Goal: Task Accomplishment & Management: Manage account settings

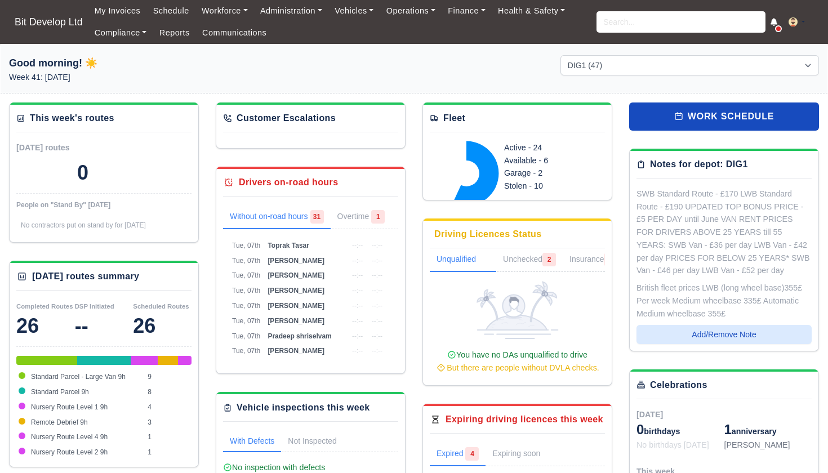
select select "2"
click at [647, 20] on input "search" at bounding box center [681, 21] width 169 height 21
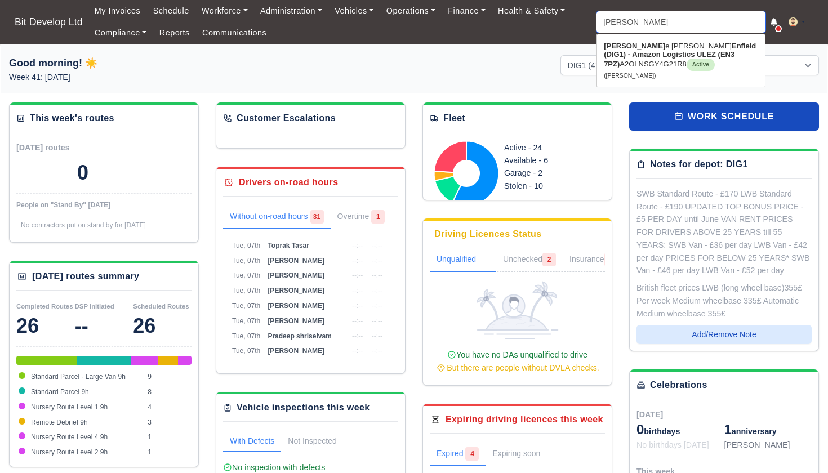
type input "Elaine"
drag, startPoint x: 647, startPoint y: 20, endPoint x: 654, endPoint y: 56, distance: 36.6
click at [654, 56] on strong "Enfield (DIG1) - Amazon Logistics ULEZ (EN3 7PZ)" at bounding box center [680, 55] width 152 height 26
type input "[PERSON_NAME]"
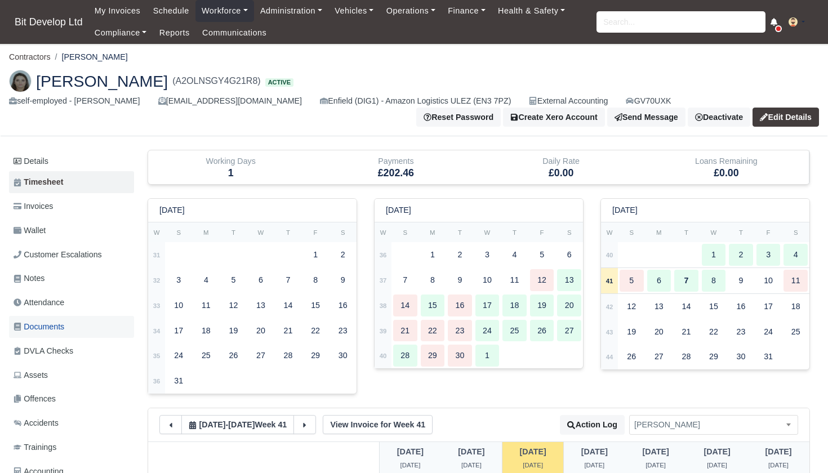
click at [47, 322] on span "Documents" at bounding box center [39, 327] width 51 height 13
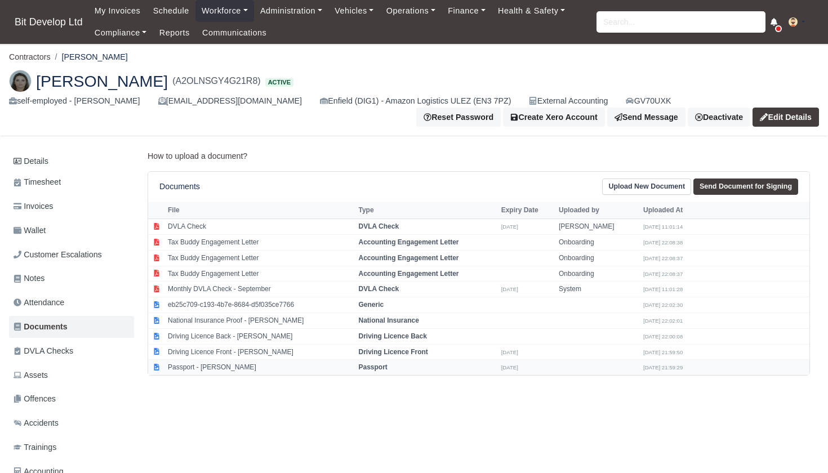
click at [224, 363] on td "Passport - [PERSON_NAME]" at bounding box center [260, 367] width 191 height 15
select select "passport"
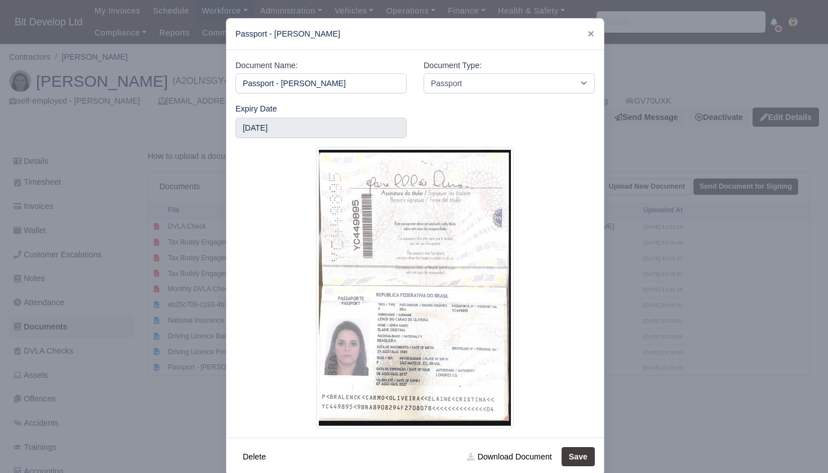
click at [639, 349] on div at bounding box center [414, 236] width 828 height 473
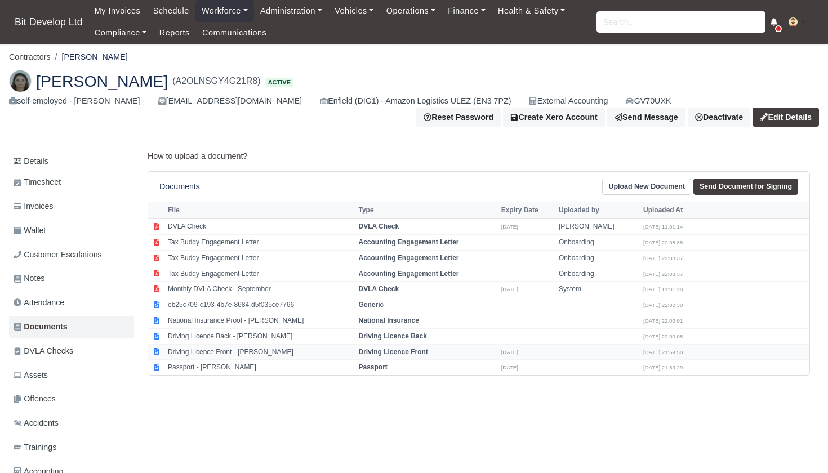
click at [230, 346] on td "Driving Licence Front - Elaine De oliveira" at bounding box center [260, 352] width 191 height 16
select select "driving-licence-front"
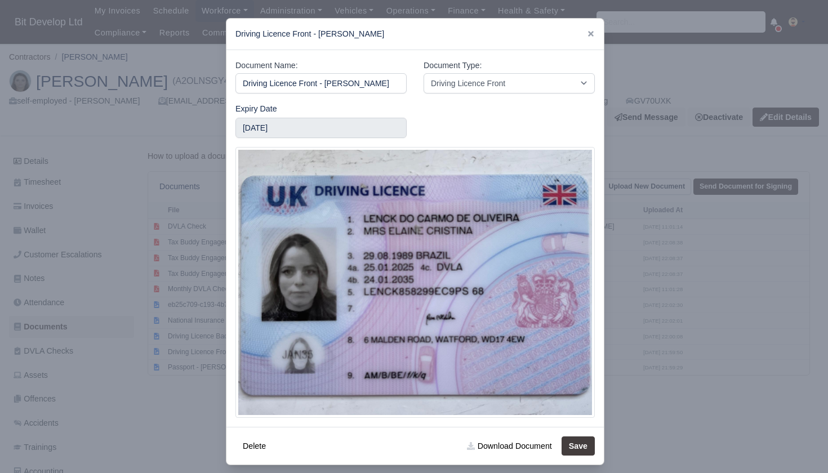
click at [165, 357] on div at bounding box center [414, 236] width 828 height 473
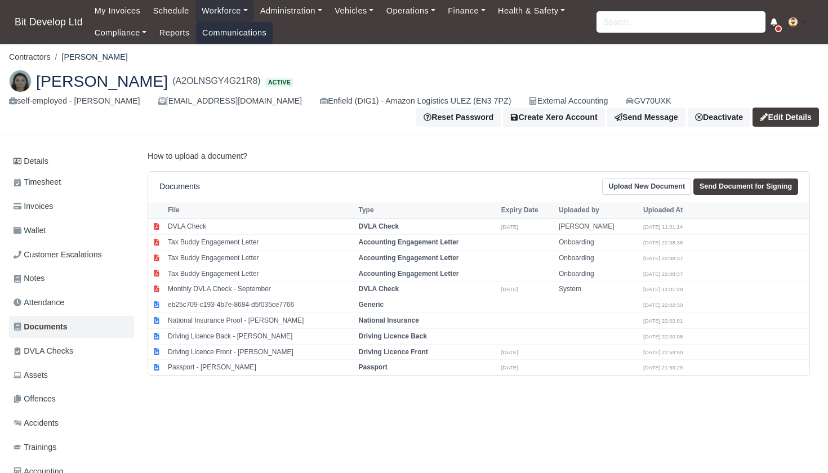
click at [233, 31] on link "Communications" at bounding box center [234, 33] width 77 height 22
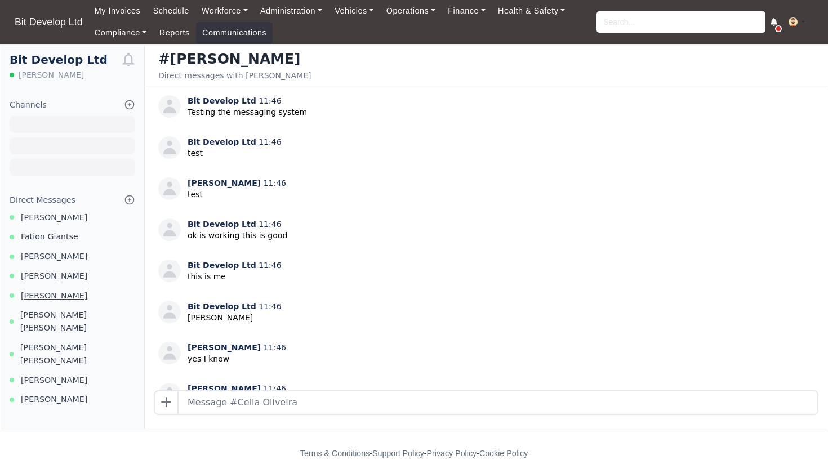
click at [56, 294] on span "[PERSON_NAME]" at bounding box center [54, 296] width 66 height 13
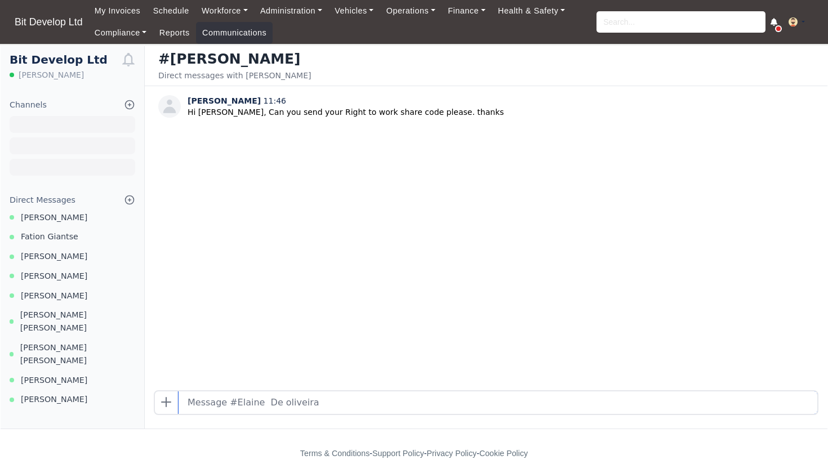
click at [245, 403] on input "text" at bounding box center [498, 403] width 639 height 23
type input "H"
click at [628, 19] on input "search" at bounding box center [681, 21] width 169 height 21
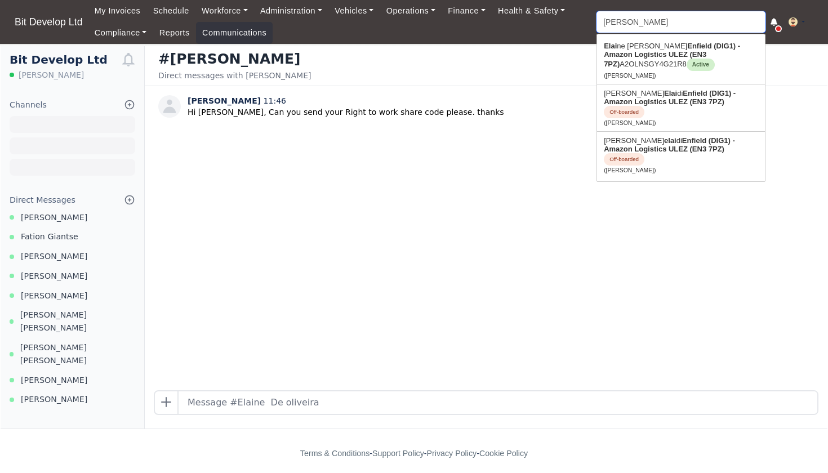
type input "elaine"
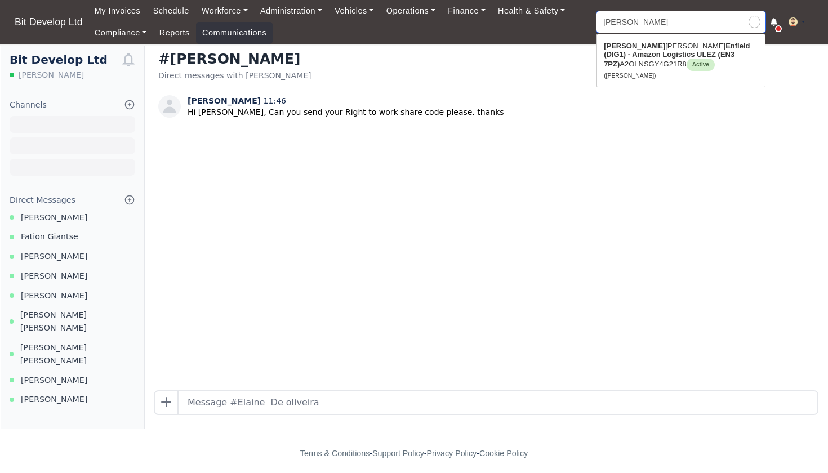
type input "elaine De oliveira"
type input "Elaine"
drag, startPoint x: 635, startPoint y: 28, endPoint x: 632, endPoint y: 59, distance: 31.7
click at [632, 59] on strong "Enfield (DIG1) - Amazon Logistics ULEZ (EN3 7PZ)" at bounding box center [677, 55] width 146 height 26
type input "[PERSON_NAME]"
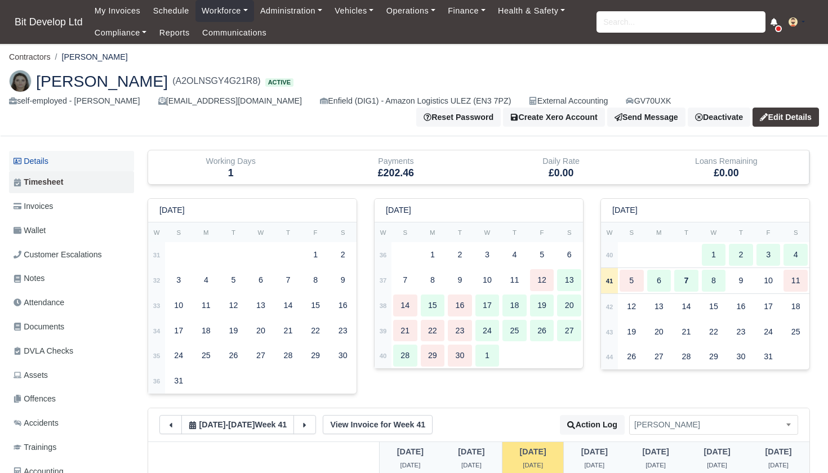
click at [54, 159] on link "Details" at bounding box center [71, 161] width 125 height 21
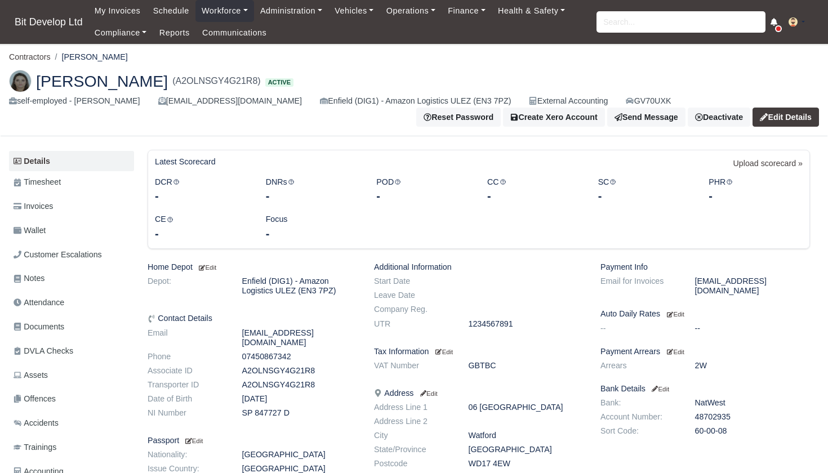
scroll to position [3, 0]
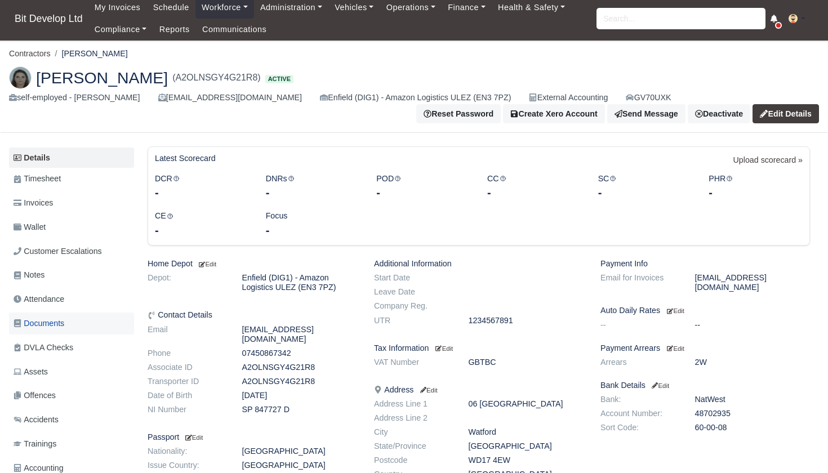
click at [47, 319] on span "Documents" at bounding box center [39, 323] width 51 height 13
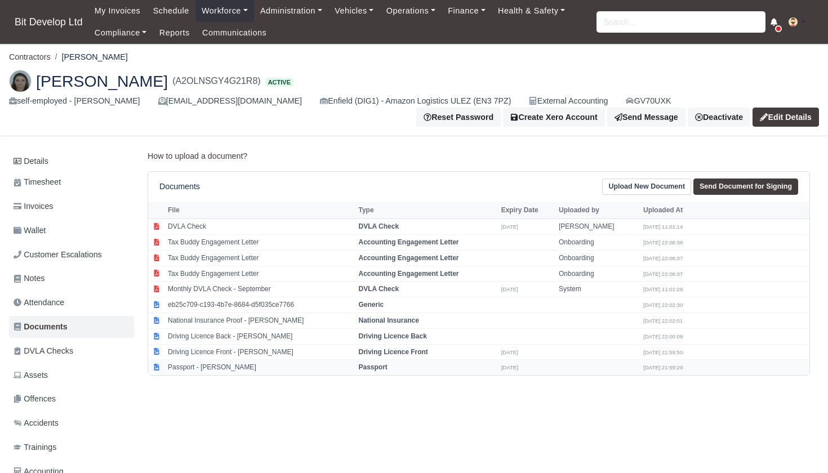
click at [215, 362] on td "Passport - [PERSON_NAME]" at bounding box center [260, 367] width 191 height 15
select select "passport"
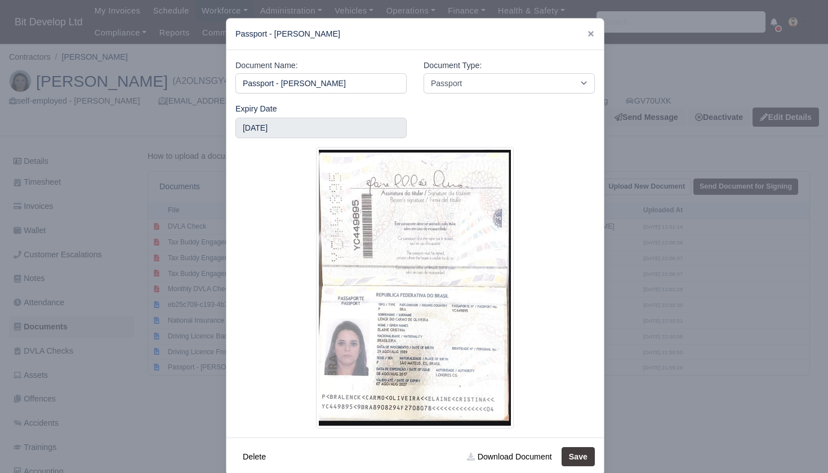
click at [192, 346] on div at bounding box center [414, 236] width 828 height 473
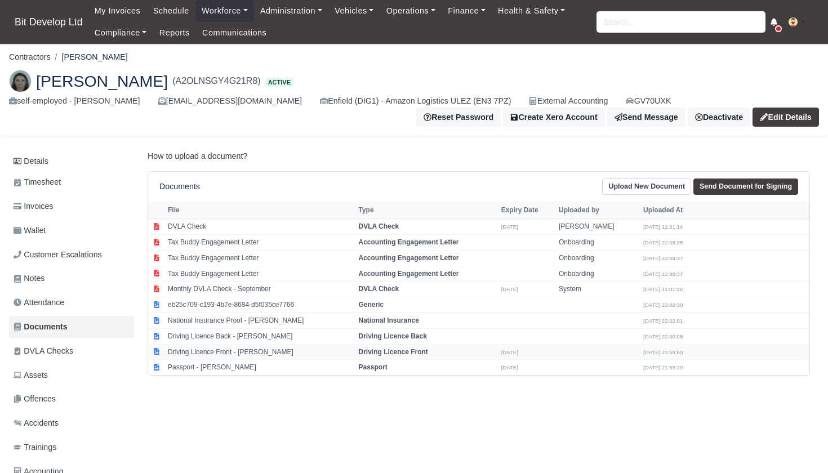
click at [211, 347] on td "Driving Licence Front - Elaine De oliveira" at bounding box center [260, 352] width 191 height 16
select select "driving-licence-front"
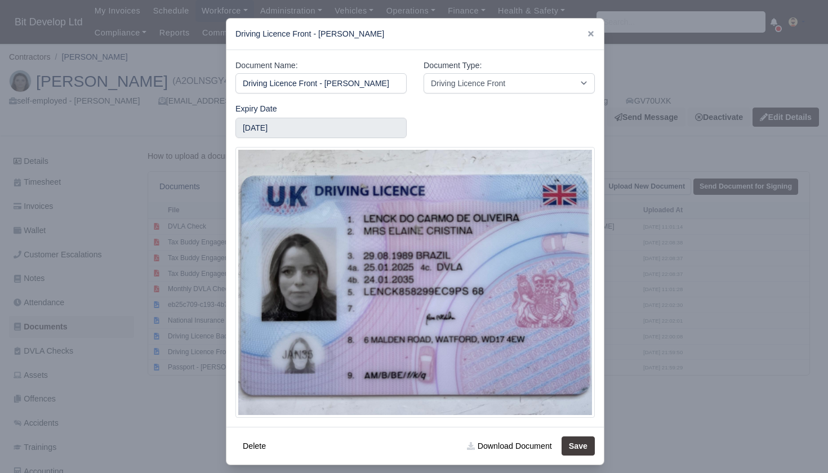
click at [621, 79] on div at bounding box center [414, 236] width 828 height 473
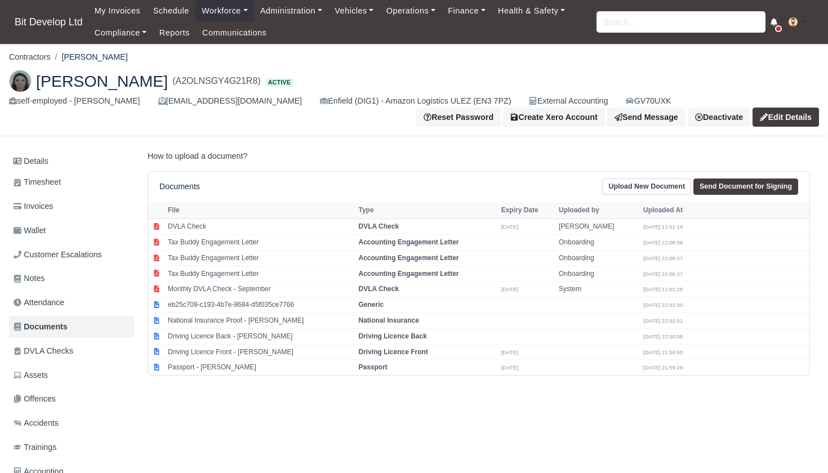
click at [647, 186] on link "Upload New Document" at bounding box center [646, 187] width 89 height 16
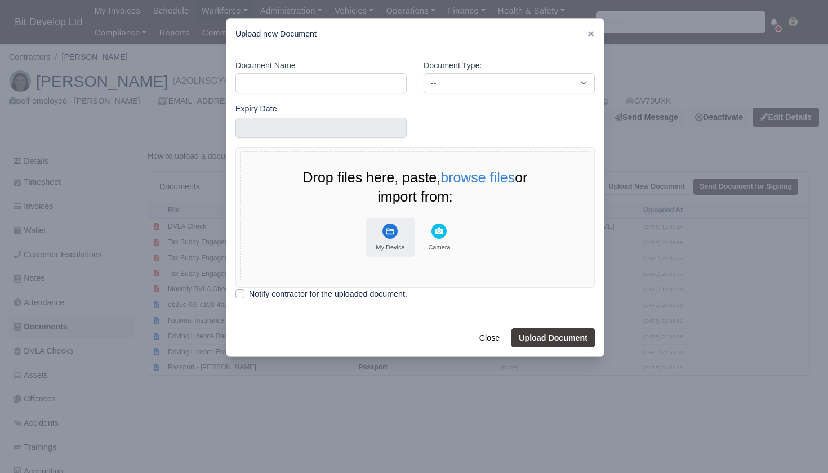
click at [385, 236] on icon "File Uploader" at bounding box center [390, 231] width 15 height 15
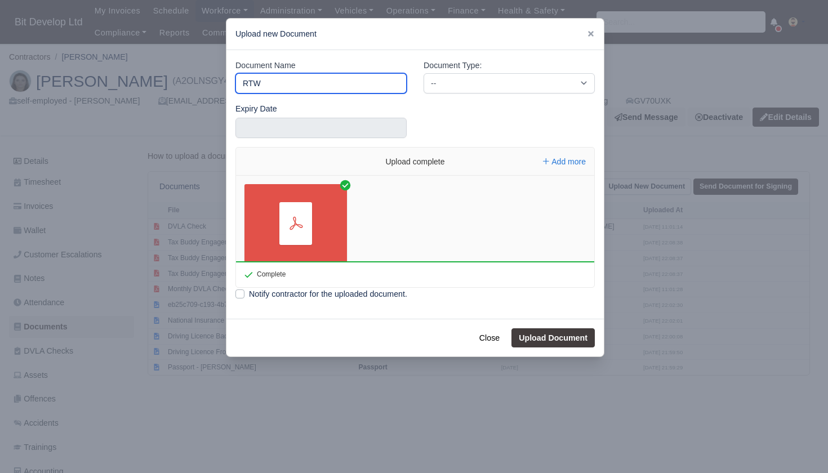
type input "RTW"
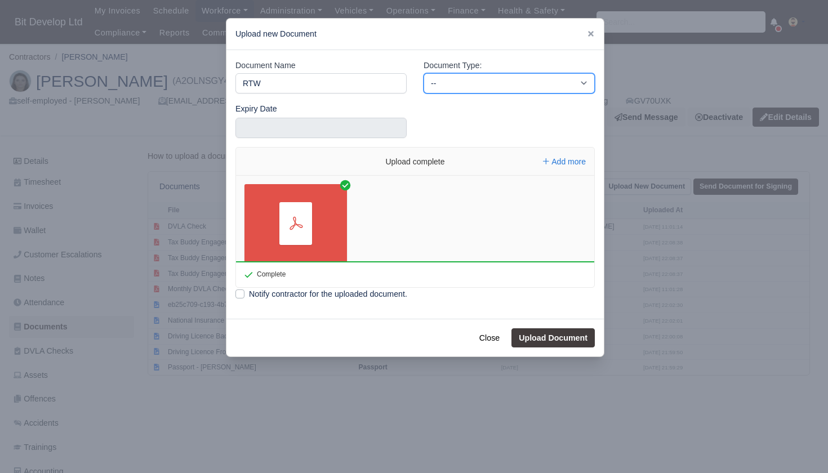
click at [449, 85] on select "-- Accounting Engagement Letter Age Verification Confirmation Background Check …" at bounding box center [509, 83] width 171 height 20
select select "right-to-work"
click at [562, 334] on button "Upload Document" at bounding box center [553, 337] width 83 height 19
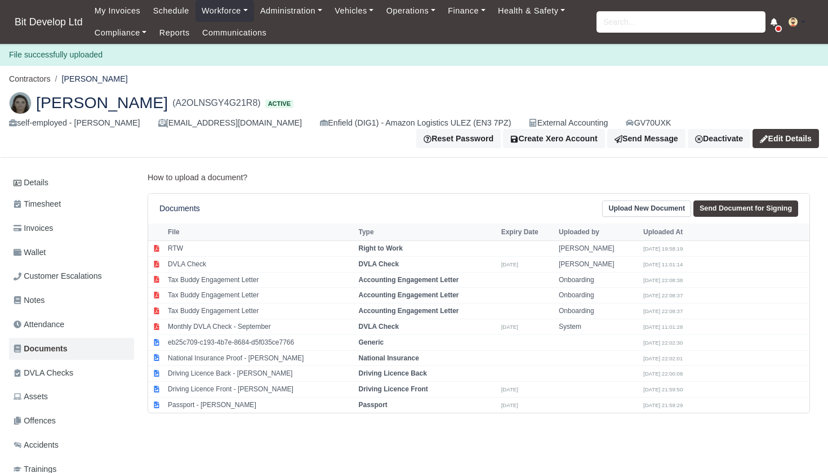
click at [740, 211] on link "Send Document for Signing" at bounding box center [746, 209] width 105 height 16
select select "4114"
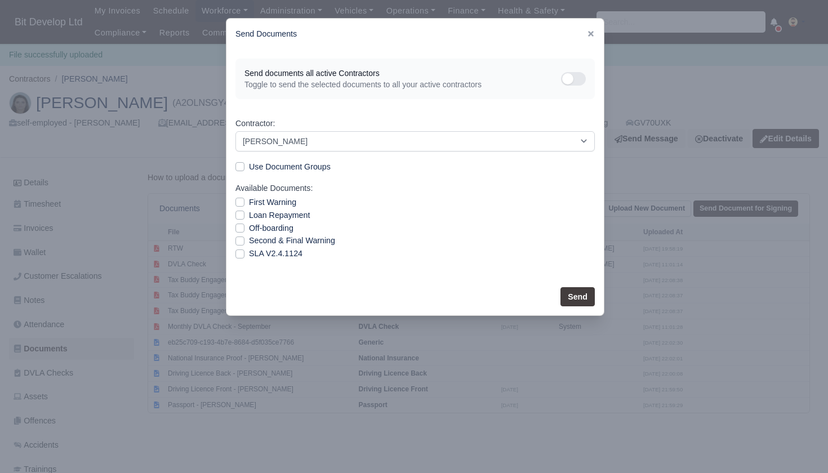
click at [272, 247] on label "SLA V2.4.1124" at bounding box center [276, 253] width 54 height 13
click at [245, 247] on input "SLA V2.4.1124" at bounding box center [239, 251] width 9 height 9
checkbox input "true"
click at [580, 292] on button "Send" at bounding box center [578, 296] width 34 height 19
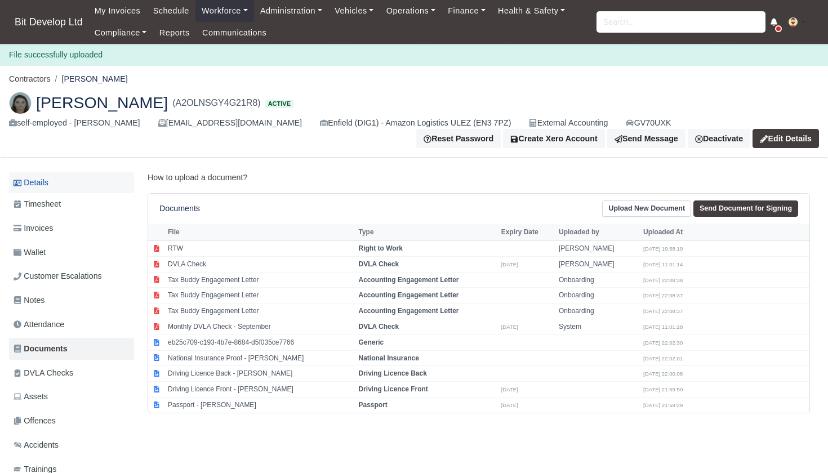
click at [66, 183] on link "Details" at bounding box center [71, 182] width 125 height 21
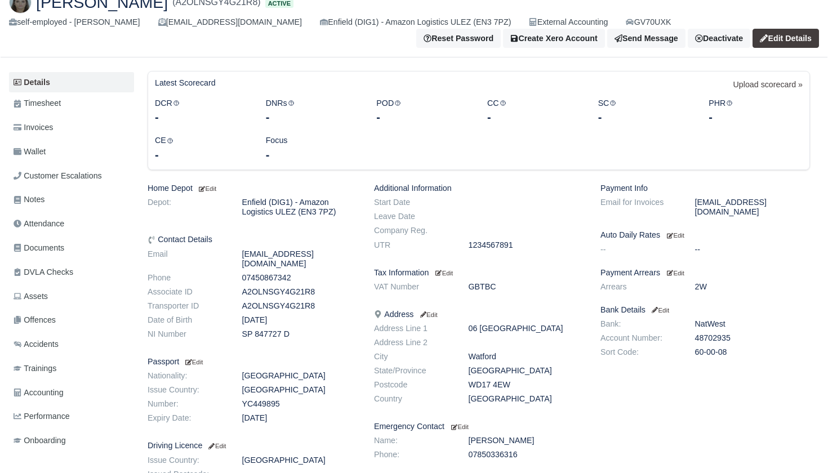
scroll to position [58, 0]
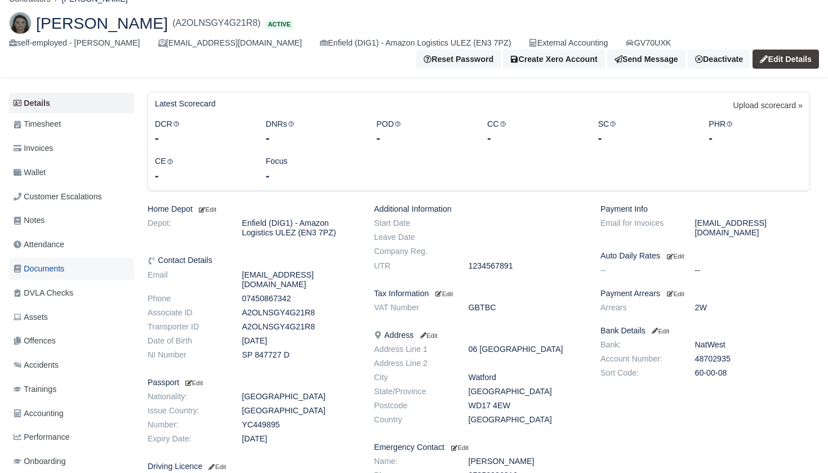
click at [48, 265] on span "Documents" at bounding box center [39, 269] width 51 height 13
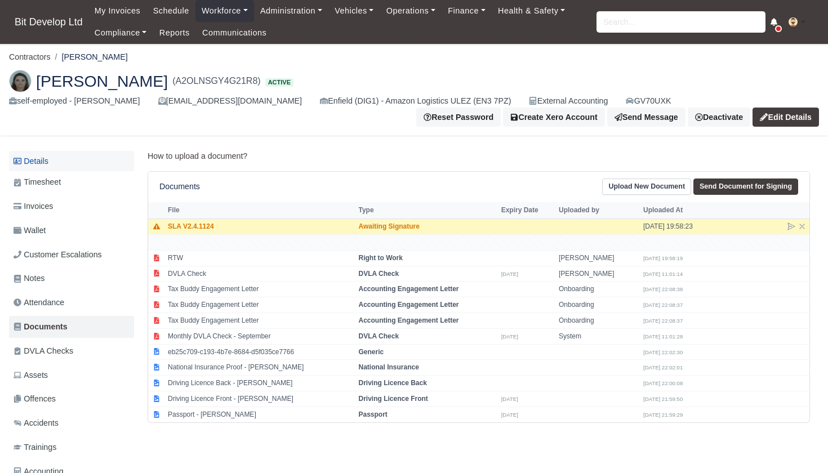
click at [48, 162] on link "Details" at bounding box center [71, 161] width 125 height 21
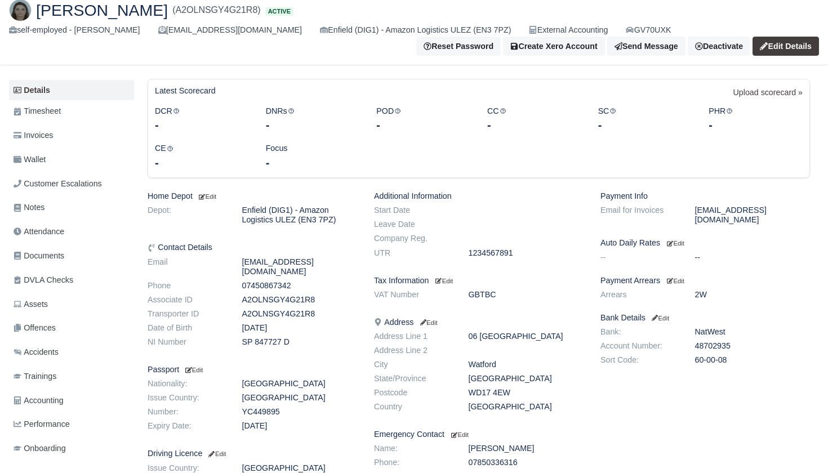
scroll to position [78, 0]
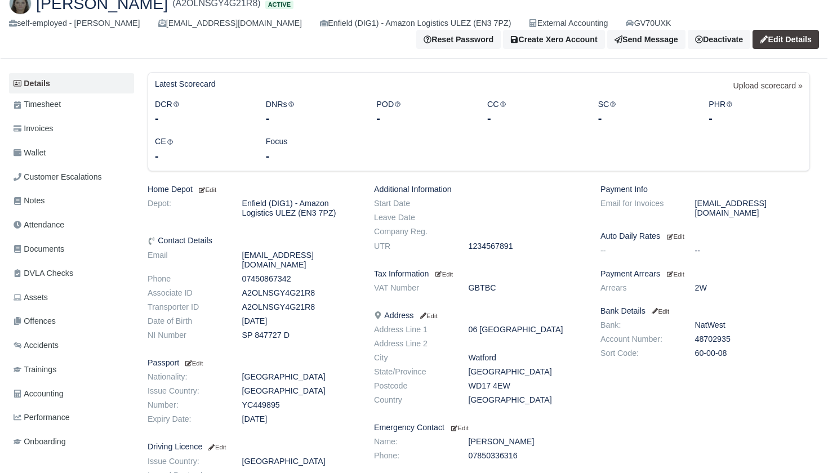
drag, startPoint x: 470, startPoint y: 384, endPoint x: 516, endPoint y: 385, distance: 45.6
click at [517, 385] on dd "WD17 4EW" at bounding box center [526, 386] width 132 height 10
copy dd "WD17 4EW"
click at [226, 444] on small "Edit" at bounding box center [216, 447] width 19 height 7
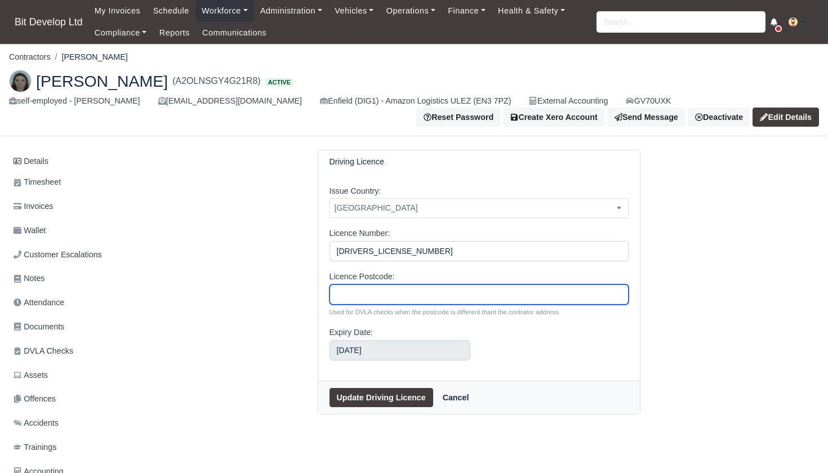
click at [353, 291] on input "Licence Postcode:" at bounding box center [479, 295] width 299 height 20
paste input "WD17 4EW"
type input "WD17 4EW"
click at [366, 397] on button "Update Driving Licence" at bounding box center [382, 397] width 104 height 19
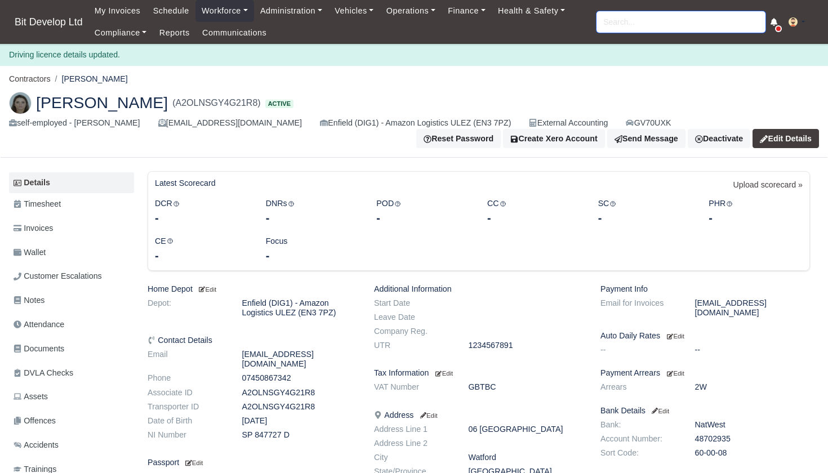
click at [624, 28] on input "search" at bounding box center [681, 21] width 169 height 21
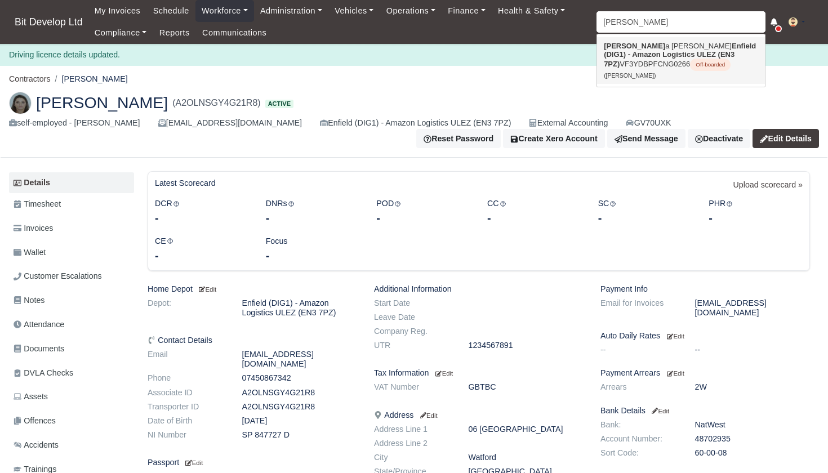
click at [630, 56] on strong "Enfield (DIG1) - Amazon Logistics ULEZ (EN3 7PZ)" at bounding box center [680, 55] width 152 height 26
type input "[PERSON_NAME]"
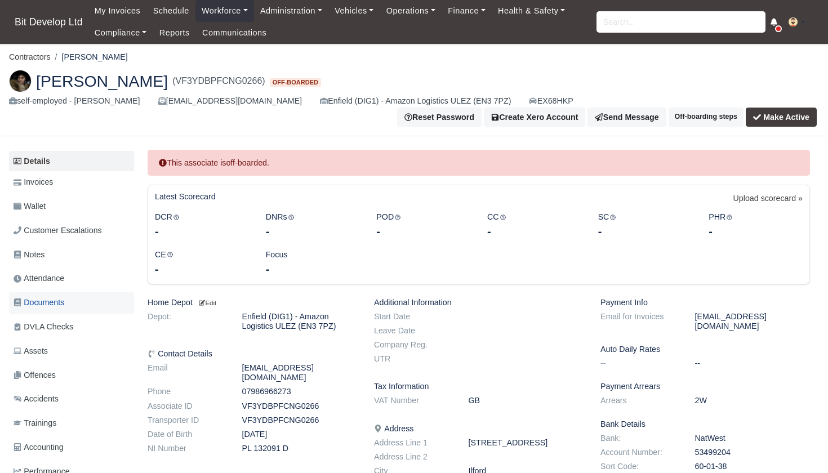
click at [46, 296] on span "Documents" at bounding box center [39, 302] width 51 height 13
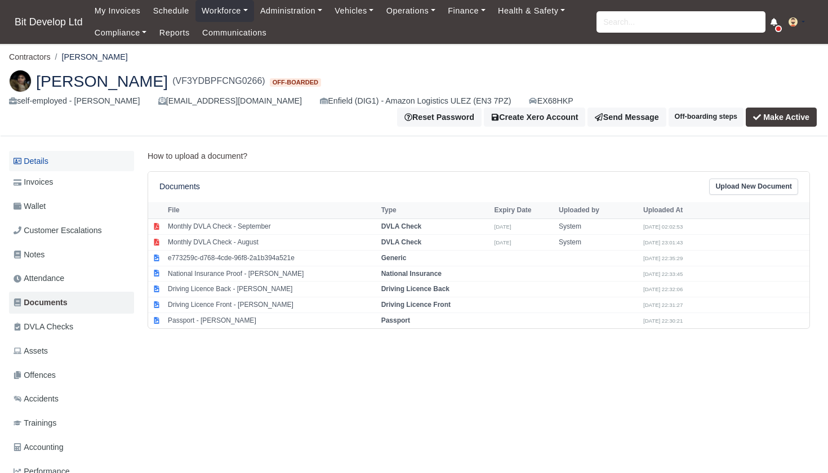
click at [51, 151] on link "Details" at bounding box center [71, 161] width 125 height 21
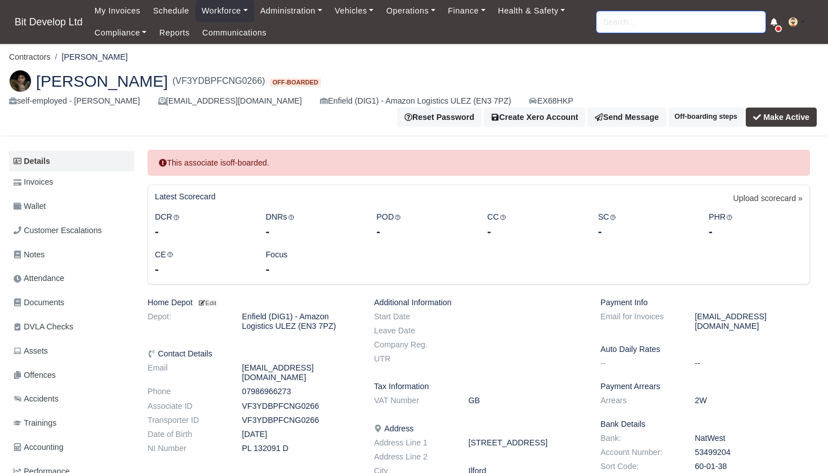
click at [633, 28] on input "search" at bounding box center [681, 21] width 169 height 21
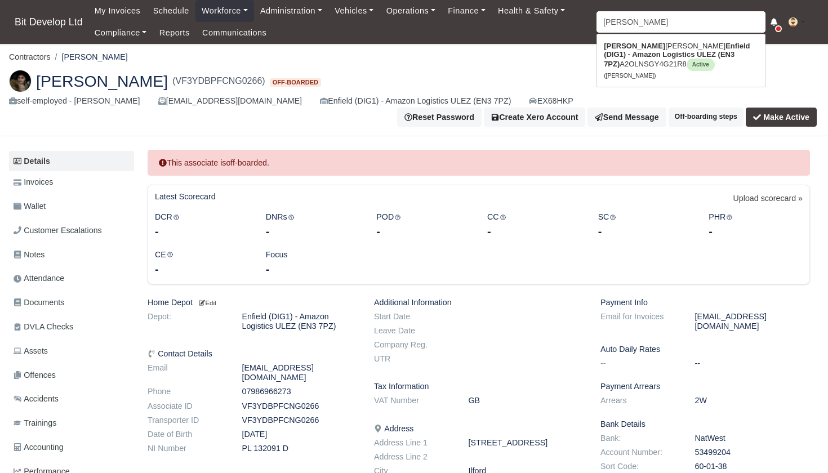
click at [630, 59] on strong "Enfield (DIG1) - Amazon Logistics ULEZ (EN3 7PZ)" at bounding box center [677, 55] width 146 height 26
type input "Elaine De oliveira"
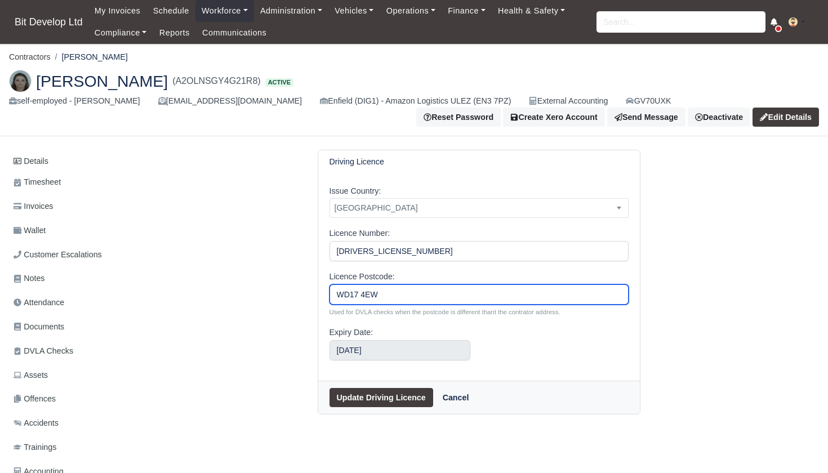
click at [362, 296] on input "WD17 4EW" at bounding box center [479, 295] width 299 height 20
type input "WD174EW"
click at [361, 393] on button "Update Driving Licence" at bounding box center [382, 397] width 104 height 19
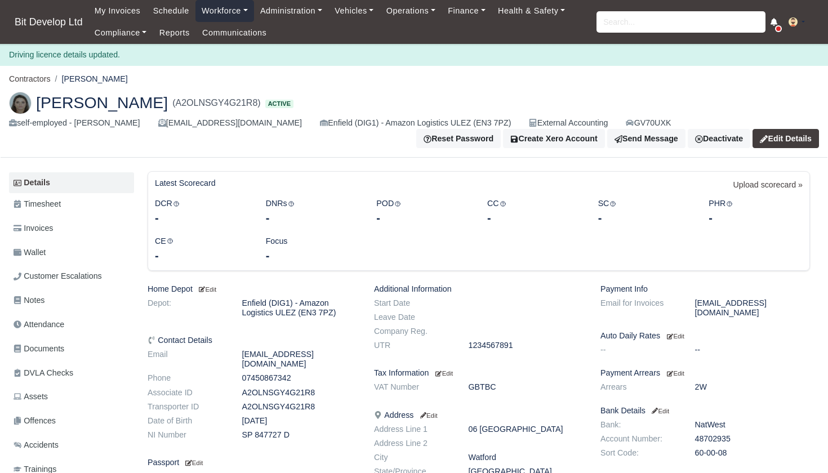
click at [234, 7] on link "Workforce" at bounding box center [224, 11] width 59 height 22
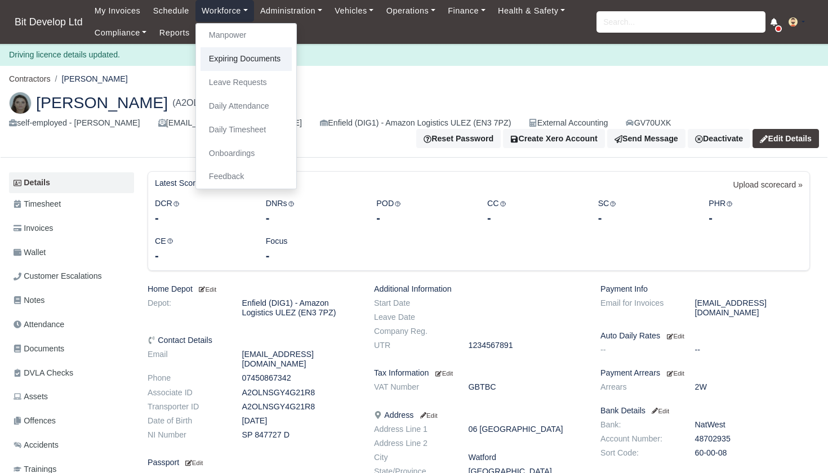
click at [243, 60] on link "Expiring Documents" at bounding box center [246, 59] width 91 height 24
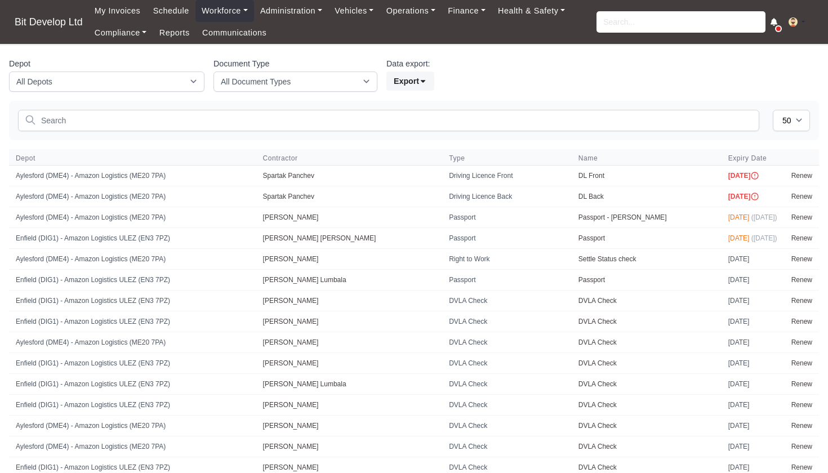
select select "50"
click at [237, 12] on link "Workforce" at bounding box center [224, 11] width 59 height 22
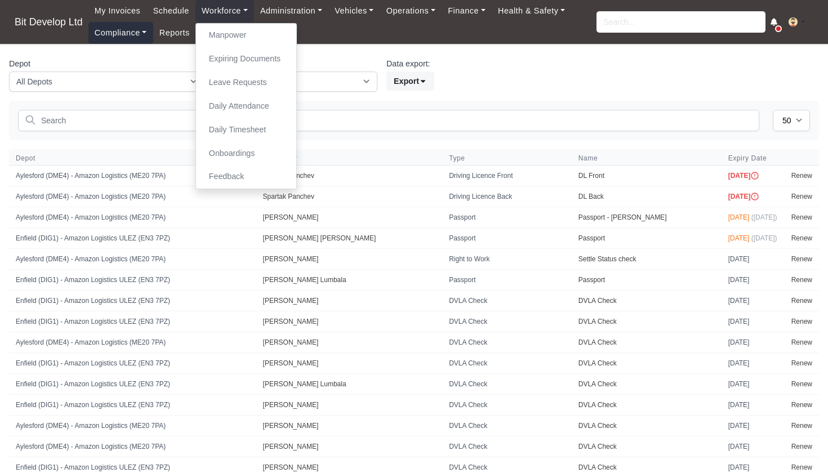
click at [125, 36] on link "Compliance" at bounding box center [120, 33] width 65 height 22
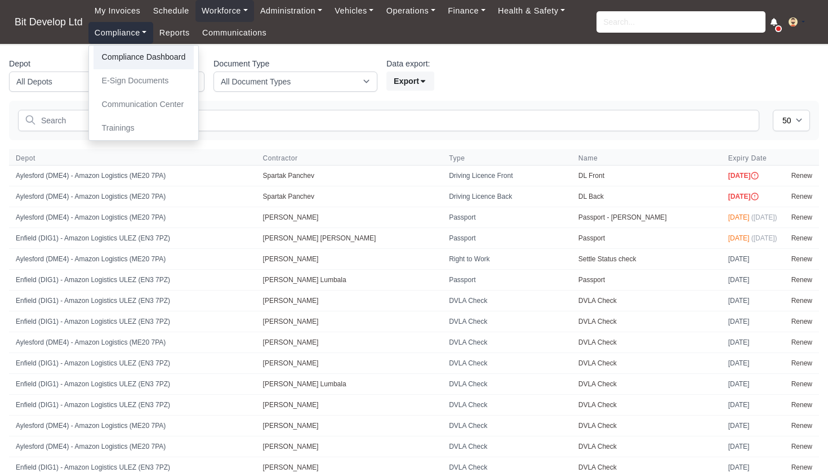
click at [125, 59] on link "Compliance Dashboard" at bounding box center [144, 58] width 101 height 24
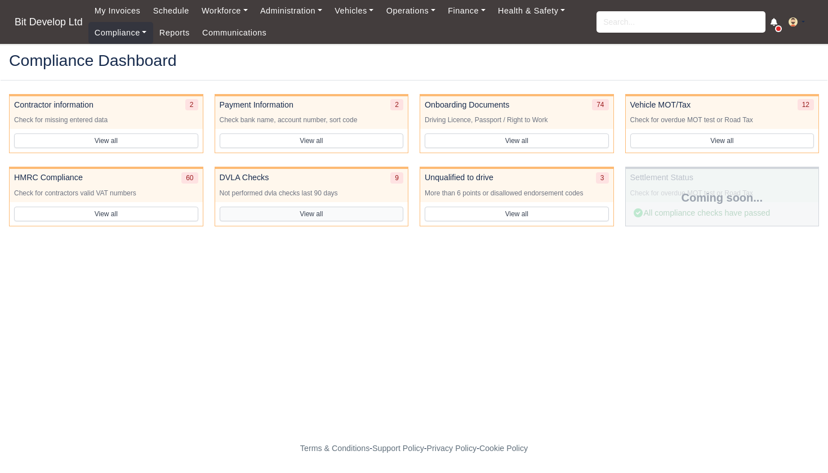
click at [308, 213] on button "View all" at bounding box center [312, 214] width 184 height 15
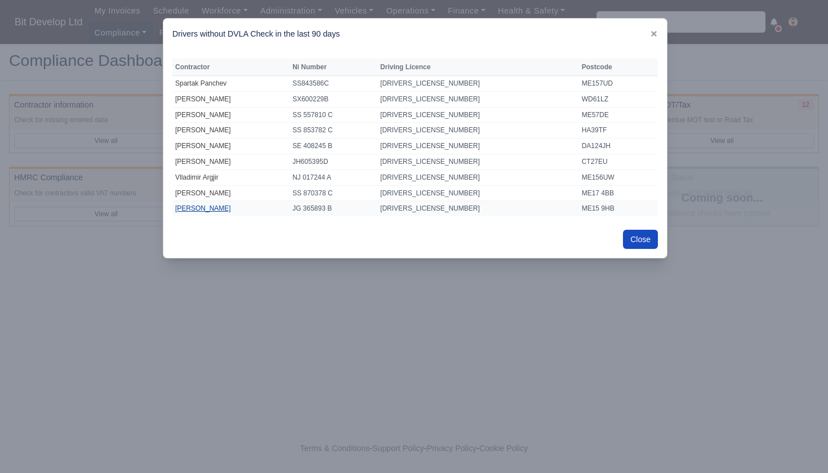
click at [196, 205] on link "[PERSON_NAME]" at bounding box center [203, 209] width 56 height 8
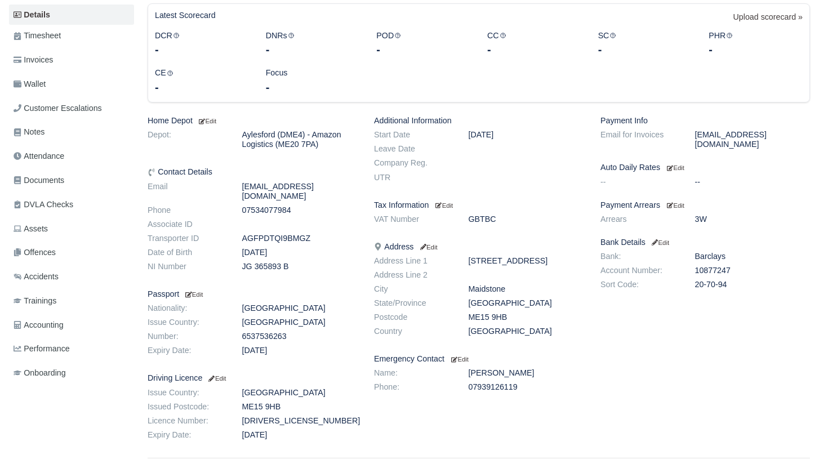
scroll to position [161, 0]
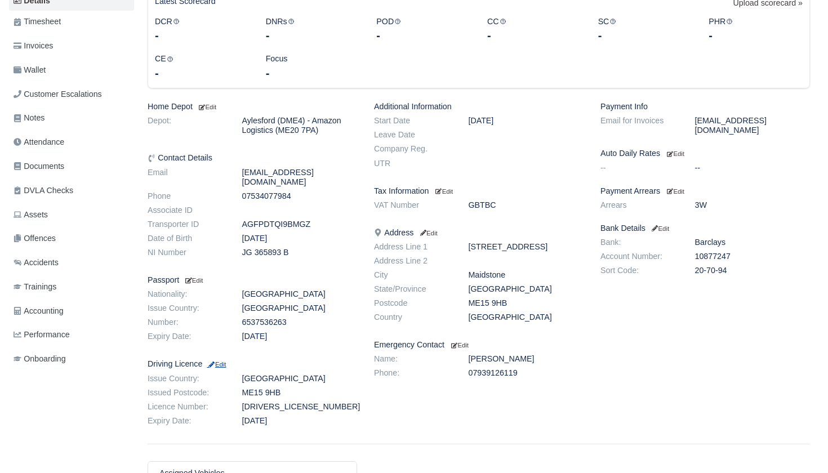
click at [224, 361] on small "Edit" at bounding box center [216, 364] width 19 height 7
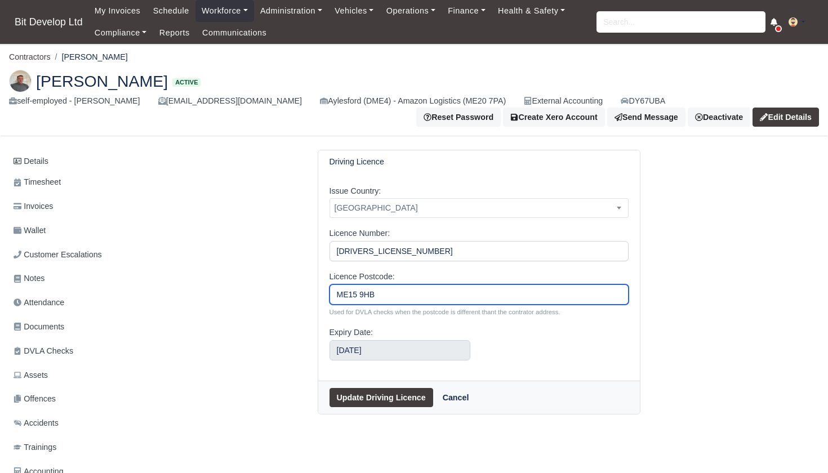
click at [361, 297] on input "ME15 9HB" at bounding box center [479, 295] width 299 height 20
type input "ME159HB"
click at [361, 388] on button "Update Driving Licence" at bounding box center [382, 397] width 104 height 19
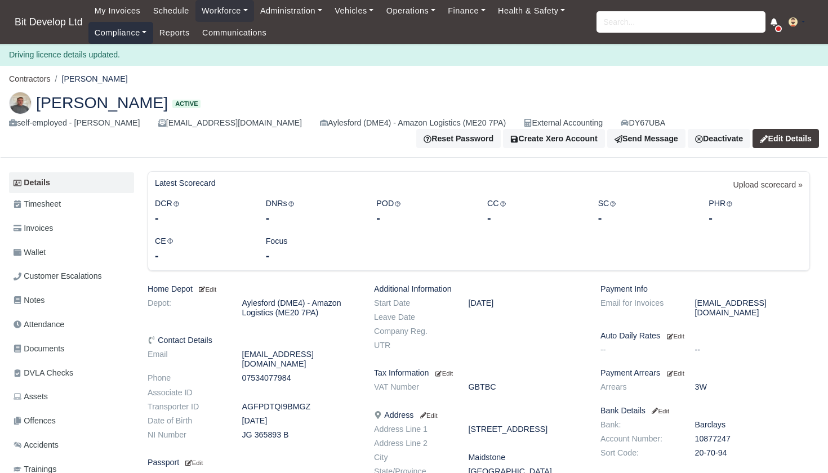
click at [113, 30] on link "Compliance" at bounding box center [120, 33] width 65 height 22
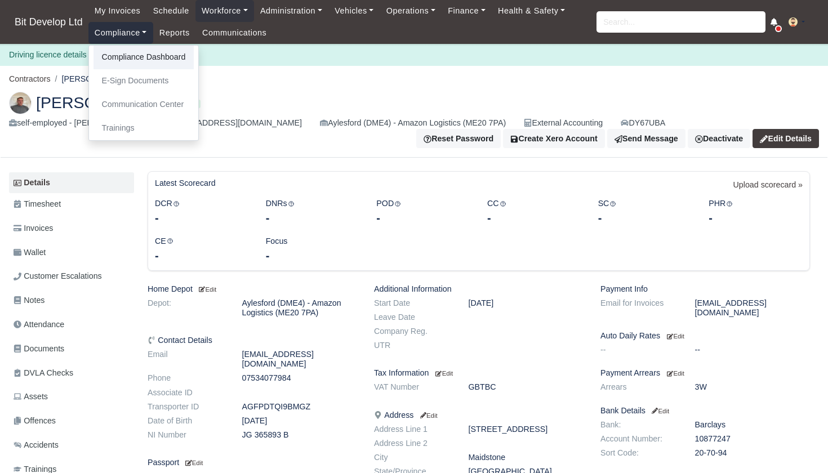
click at [127, 53] on link "Compliance Dashboard" at bounding box center [144, 58] width 101 height 24
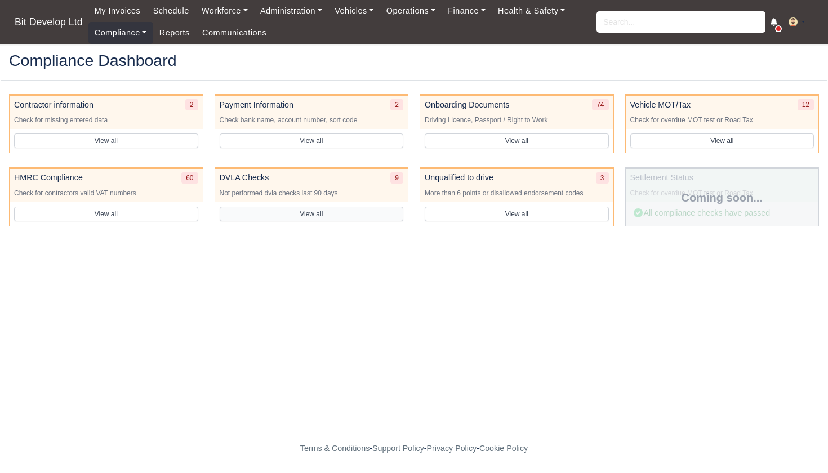
click at [317, 214] on button "View all" at bounding box center [312, 214] width 184 height 15
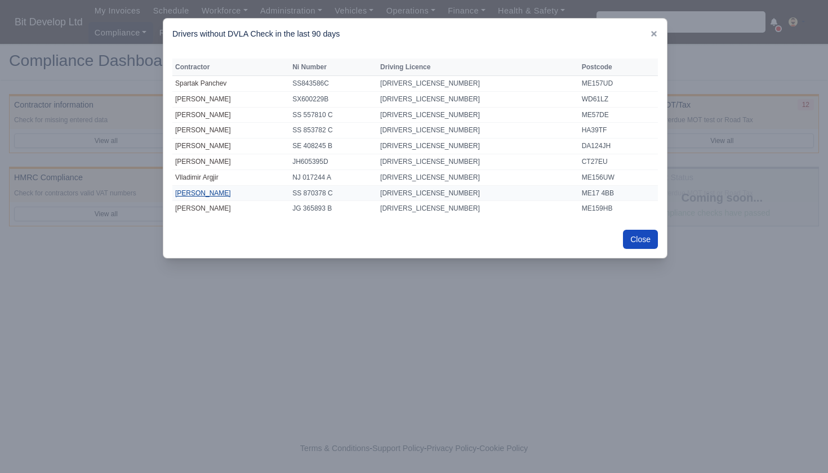
click at [221, 189] on link "Mihai-Costel Lunic" at bounding box center [203, 193] width 56 height 8
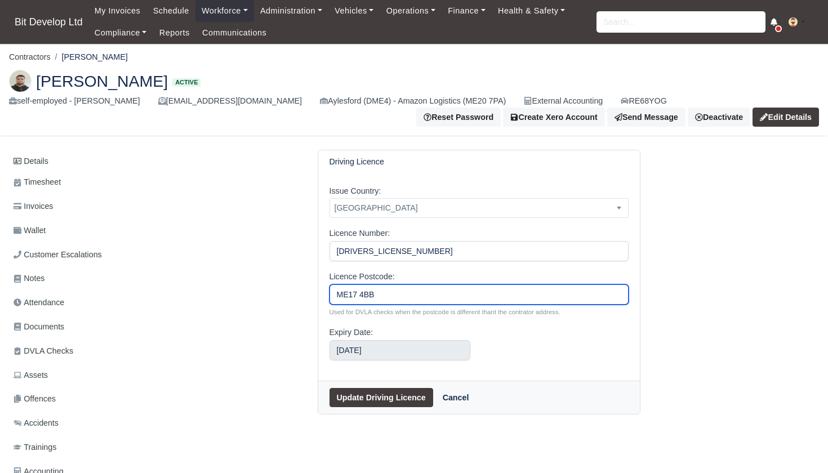
click at [360, 296] on input "ME17 4BB" at bounding box center [479, 295] width 299 height 20
type input "ME174BB"
click at [379, 388] on button "Update Driving Licence" at bounding box center [382, 397] width 104 height 19
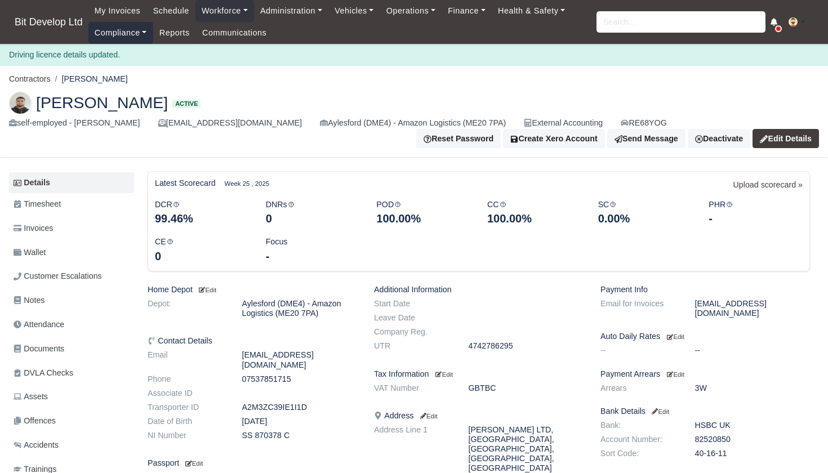
click at [119, 37] on link "Compliance" at bounding box center [120, 33] width 65 height 22
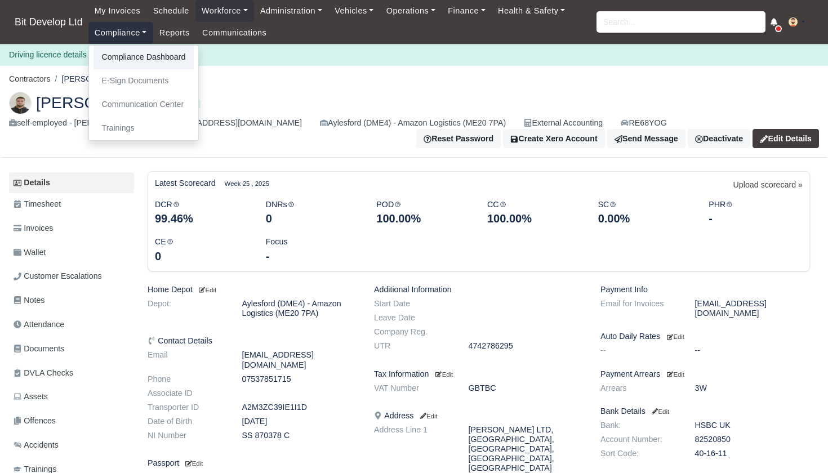
click at [137, 57] on link "Compliance Dashboard" at bounding box center [144, 58] width 101 height 24
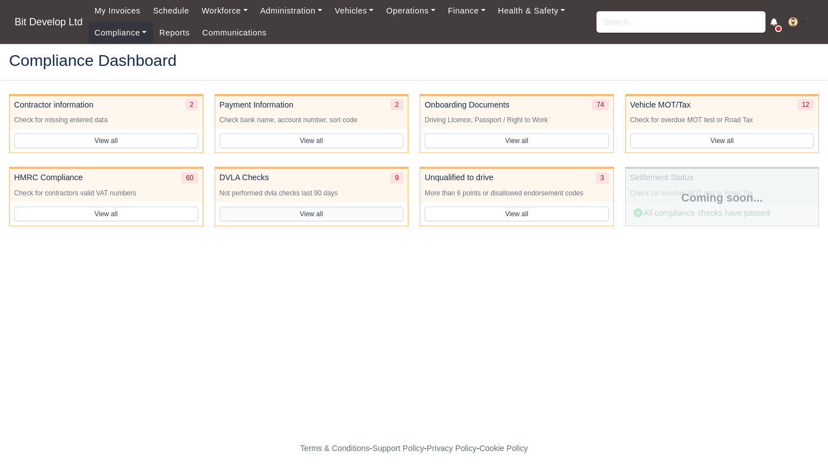
click at [310, 215] on button "View all" at bounding box center [312, 214] width 184 height 15
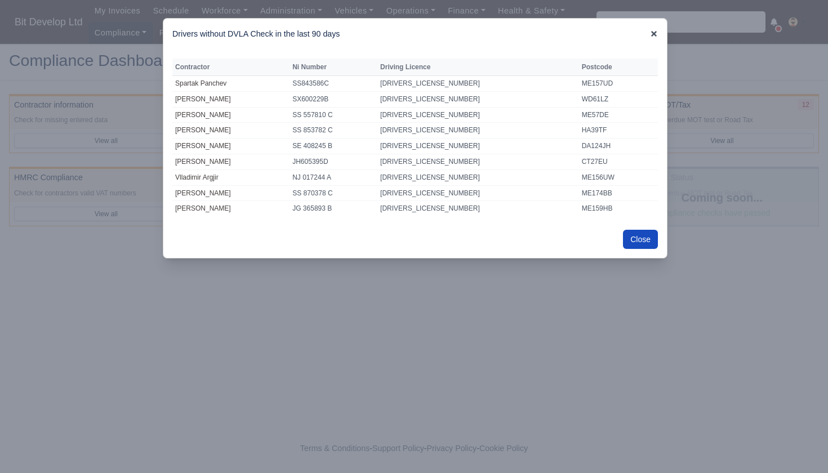
click at [655, 33] on icon at bounding box center [654, 34] width 8 height 8
